Goal: Task Accomplishment & Management: Use online tool/utility

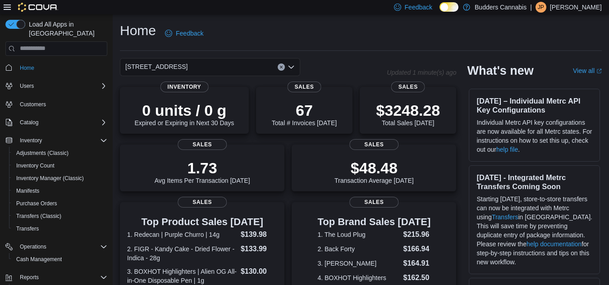
click at [275, 69] on div "[STREET_ADDRESS]" at bounding box center [210, 67] width 180 height 18
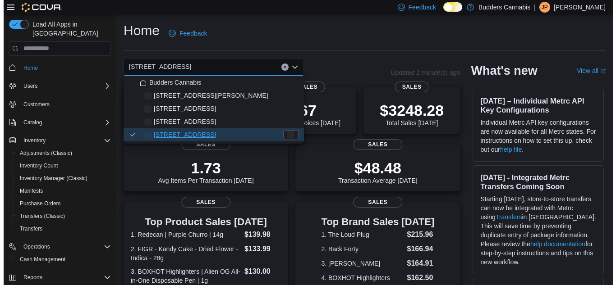
scroll to position [45, 0]
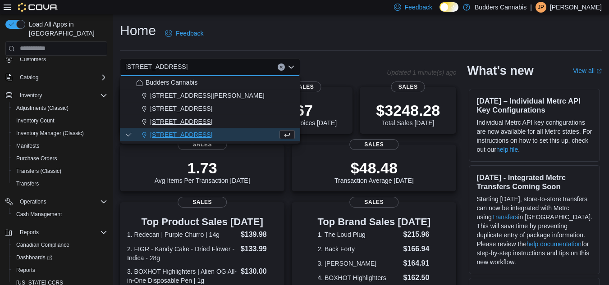
click at [189, 118] on span "[STREET_ADDRESS]" at bounding box center [181, 121] width 62 height 9
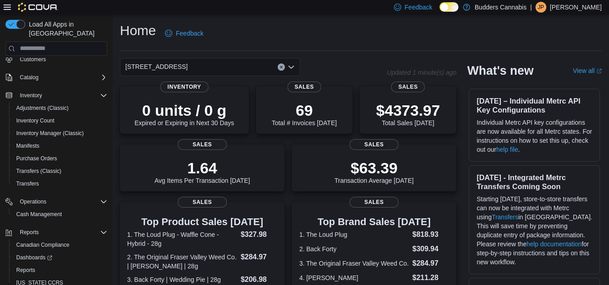
click at [205, 63] on div "[STREET_ADDRESS]" at bounding box center [210, 67] width 180 height 18
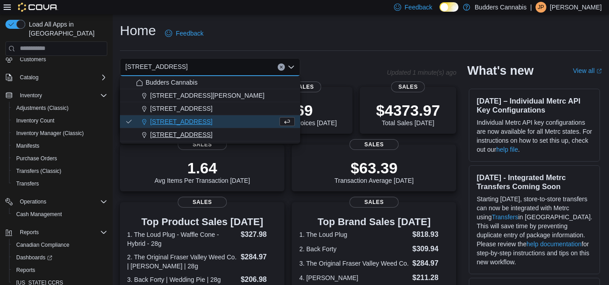
click at [190, 129] on button "[STREET_ADDRESS]" at bounding box center [210, 135] width 180 height 13
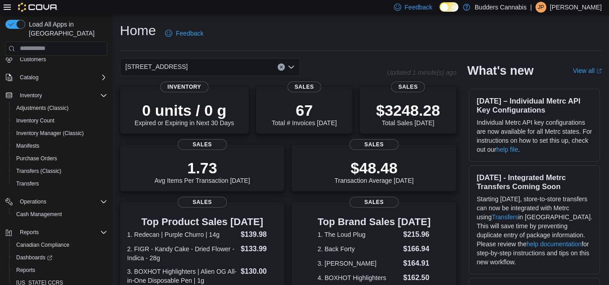
click at [203, 64] on div "[STREET_ADDRESS]" at bounding box center [210, 67] width 180 height 18
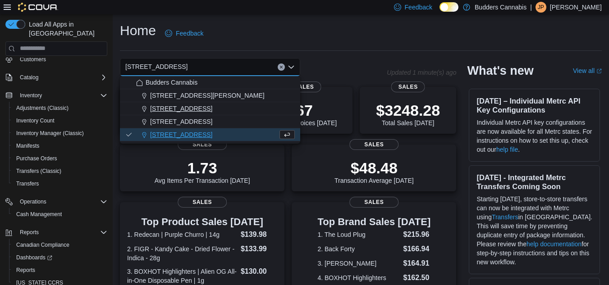
click at [179, 109] on span "[STREET_ADDRESS]" at bounding box center [181, 108] width 62 height 9
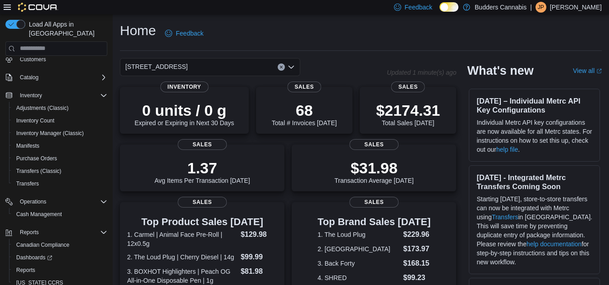
click at [191, 65] on div "[STREET_ADDRESS]" at bounding box center [210, 67] width 180 height 18
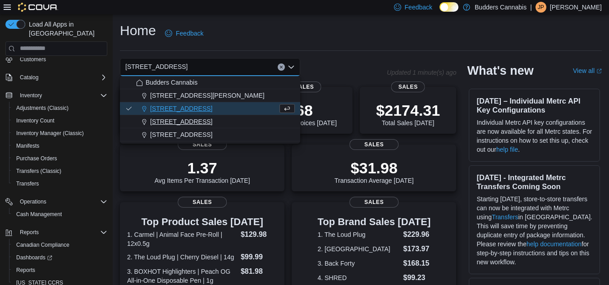
click at [186, 117] on button "[STREET_ADDRESS]" at bounding box center [210, 121] width 180 height 13
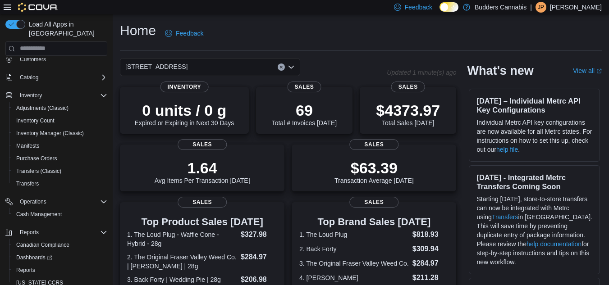
click at [188, 67] on span "[STREET_ADDRESS]" at bounding box center [156, 66] width 62 height 11
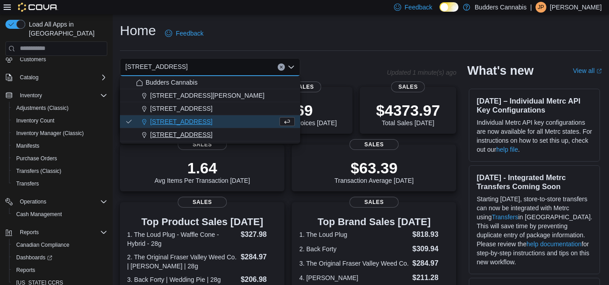
click at [182, 129] on button "[STREET_ADDRESS]" at bounding box center [210, 135] width 180 height 13
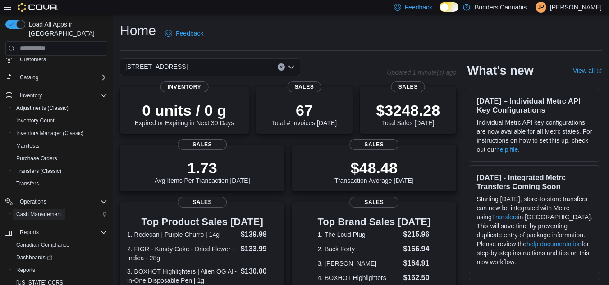
click at [49, 211] on span "Cash Management" at bounding box center [39, 214] width 46 height 7
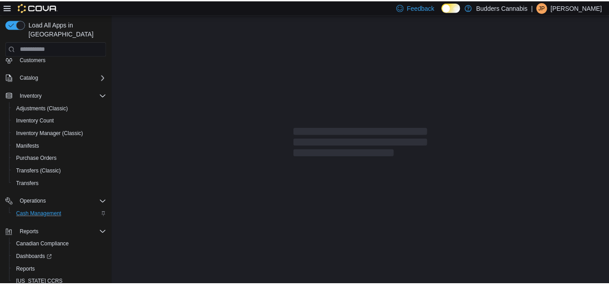
scroll to position [45, 0]
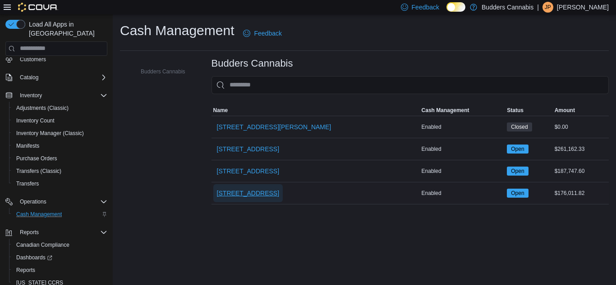
click at [259, 192] on span "[STREET_ADDRESS]" at bounding box center [248, 193] width 62 height 9
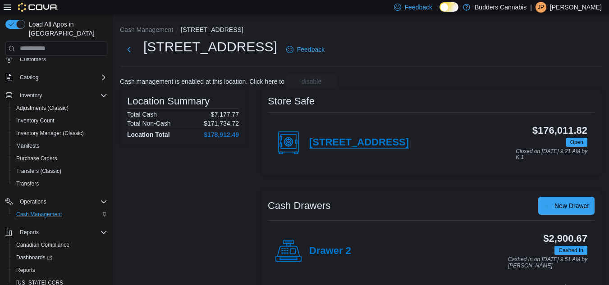
click at [359, 142] on h4 "[STREET_ADDRESS]" at bounding box center [359, 143] width 100 height 12
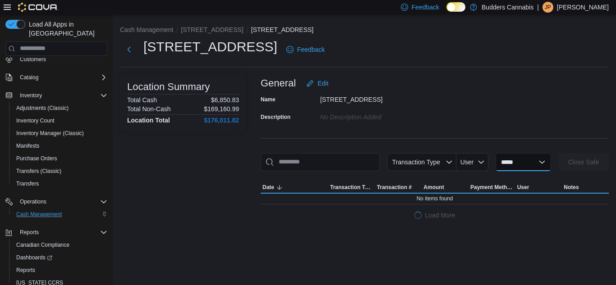
click at [522, 164] on select "**********" at bounding box center [523, 162] width 55 height 18
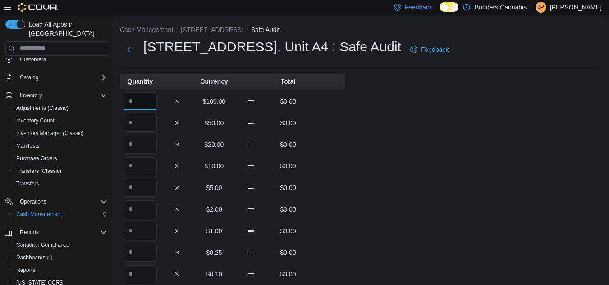
click at [147, 104] on input "Quantity" at bounding box center [140, 101] width 33 height 18
type input "**"
type input "*"
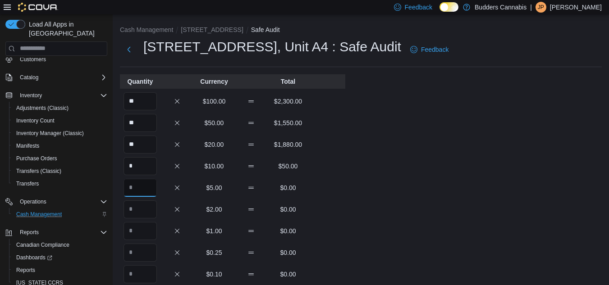
type input "*"
type input "***"
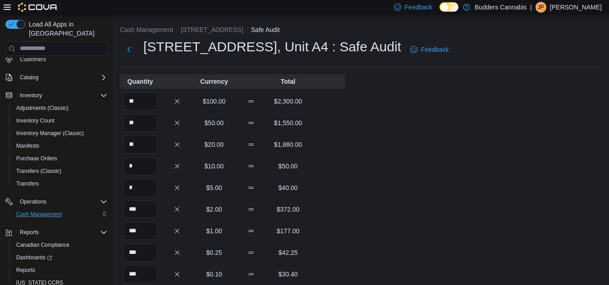
scroll to position [153, 0]
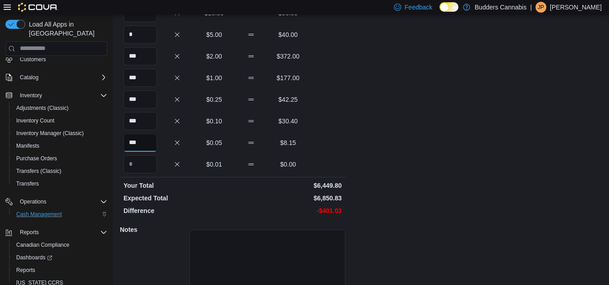
type input "***"
click at [482, 163] on div "Cash Management [STREET_ADDRESS] Safe Safe Audit [STREET_ADDRESS] : Safe Audit …" at bounding box center [361, 96] width 496 height 470
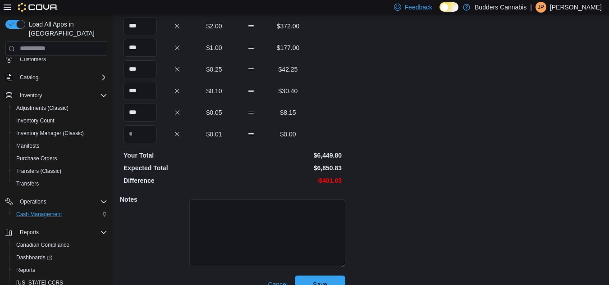
scroll to position [199, 0]
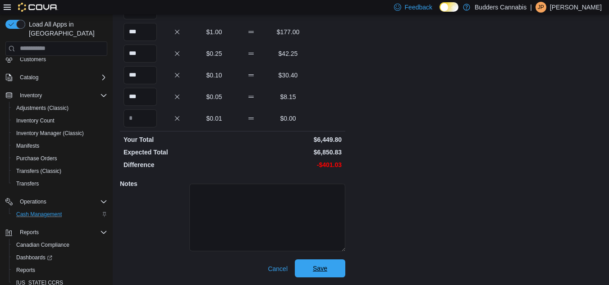
click at [316, 276] on span "Save" at bounding box center [320, 269] width 40 height 18
